Goal: Information Seeking & Learning: Learn about a topic

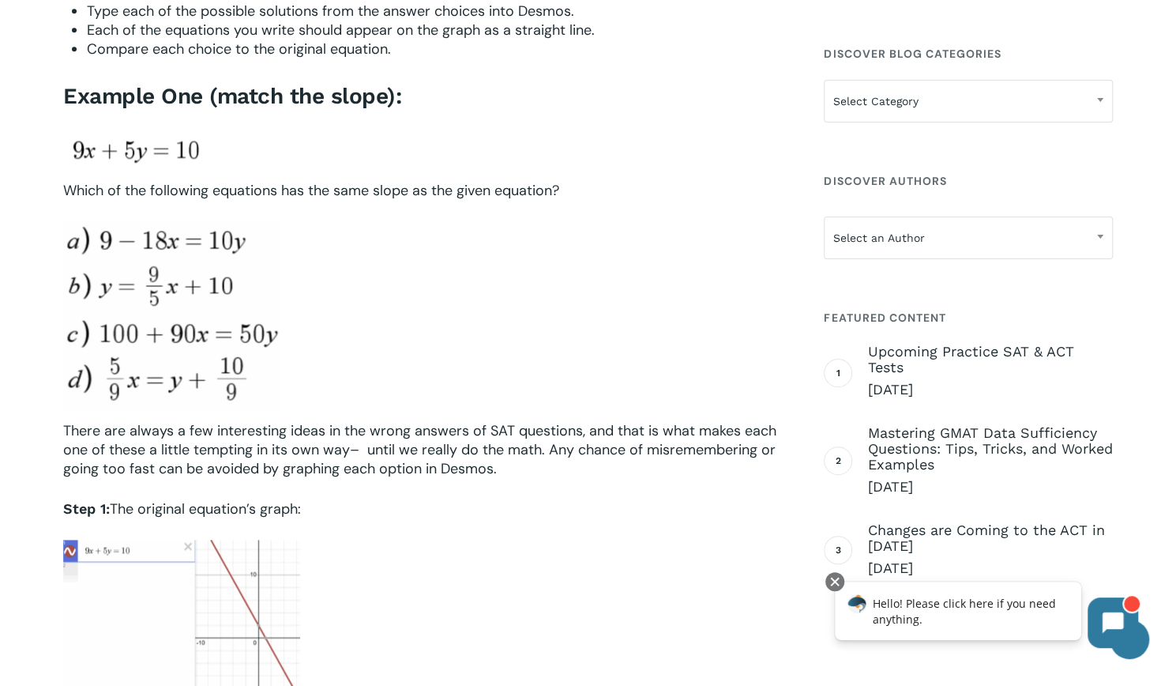
scroll to position [932, 0]
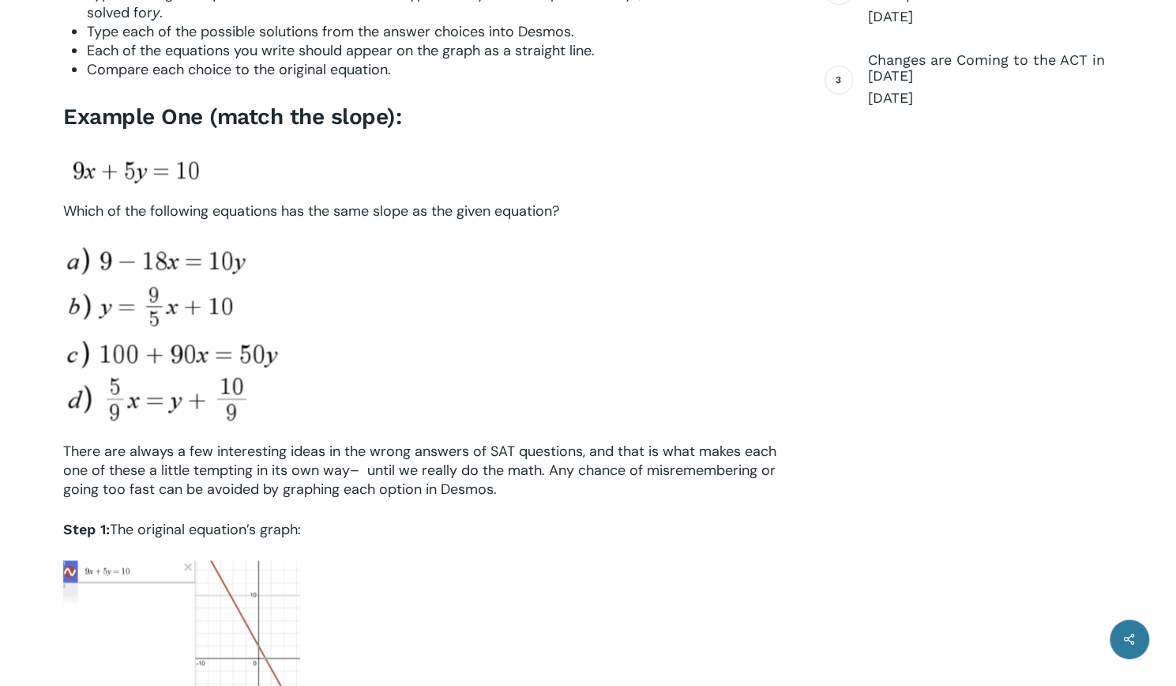
scroll to position [932, 0]
